Goal: Find specific fact: Find specific fact

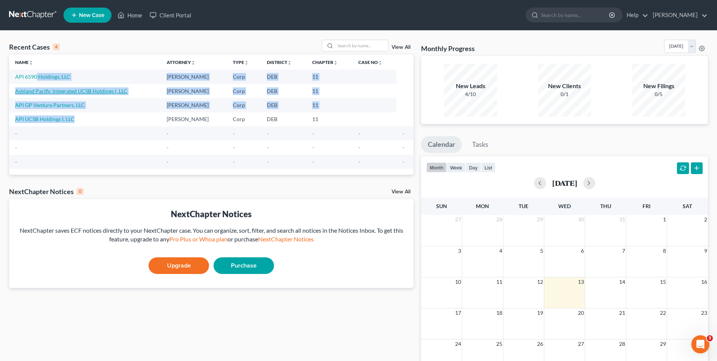
drag, startPoint x: 84, startPoint y: 124, endPoint x: 68, endPoint y: 93, distance: 35.0
click at [38, 78] on tbody "API 6590 Holdings, LLC [PERSON_NAME] Corp DEB 11 Ashland Pacific Integrated UCS…" at bounding box center [211, 119] width 405 height 99
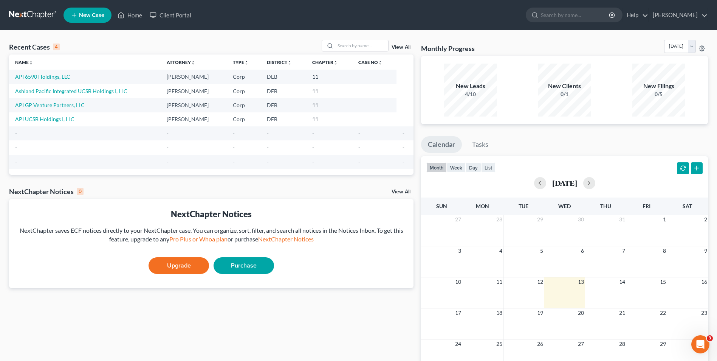
click at [113, 127] on td "-" at bounding box center [85, 133] width 152 height 14
drag, startPoint x: 77, startPoint y: 76, endPoint x: 13, endPoint y: 74, distance: 63.6
click at [13, 74] on td "API 6590 Holdings, LLC" at bounding box center [85, 77] width 152 height 14
drag, startPoint x: 13, startPoint y: 74, endPoint x: 31, endPoint y: 77, distance: 18.4
copy link "API 6590 Holdings, LLC"
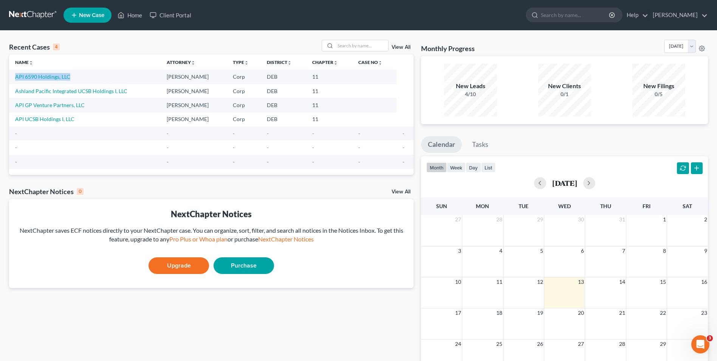
click at [100, 140] on td "-" at bounding box center [85, 133] width 152 height 14
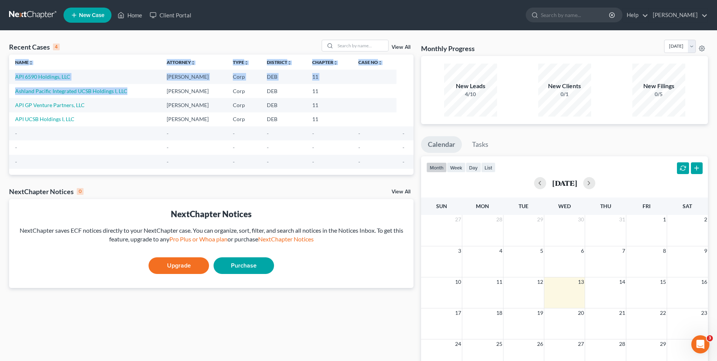
drag, startPoint x: 130, startPoint y: 90, endPoint x: 6, endPoint y: 91, distance: 123.6
click at [6, 91] on div "Recent Cases 4 View All Name unfold_more expand_more expand_less Attorney unfol…" at bounding box center [211, 227] width 412 height 374
drag, startPoint x: 6, startPoint y: 91, endPoint x: 92, endPoint y: 120, distance: 90.4
click at [103, 122] on td "API UCSB Holdings I, LLC" at bounding box center [85, 119] width 152 height 14
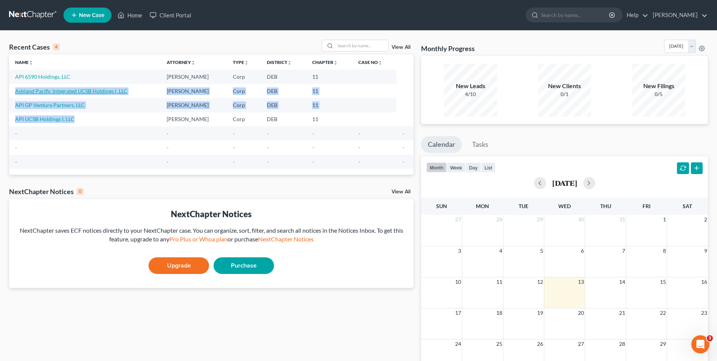
drag, startPoint x: 76, startPoint y: 119, endPoint x: 16, endPoint y: 90, distance: 67.1
click at [16, 90] on tbody "API 6590 Holdings, LLC [PERSON_NAME] Corp DEB 11 Ashland Pacific Integrated UCS…" at bounding box center [211, 119] width 405 height 99
drag, startPoint x: 16, startPoint y: 90, endPoint x: 29, endPoint y: 91, distance: 14.0
copy tbody "Ashland Pacific Integrated UCSB Holdings I, LLC [PERSON_NAME] Corp DEB 11 API G…"
click at [355, 140] on td "-" at bounding box center [374, 147] width 44 height 14
